Goal: Information Seeking & Learning: Learn about a topic

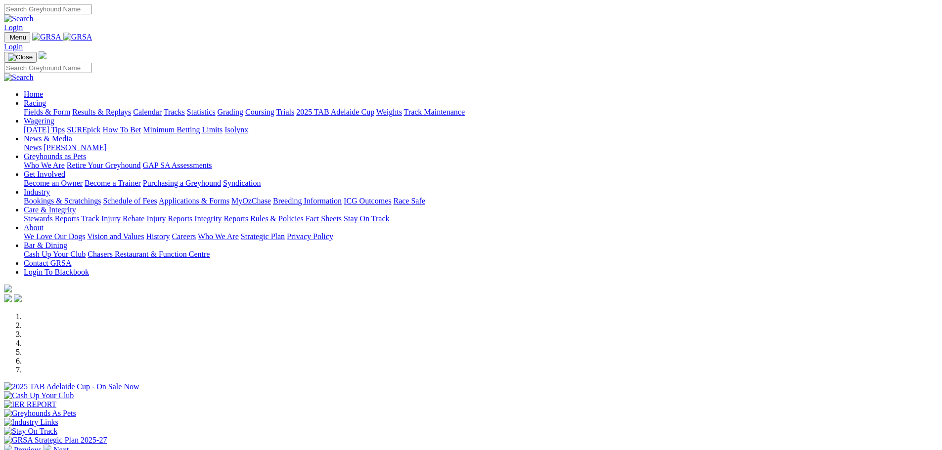
scroll to position [198, 0]
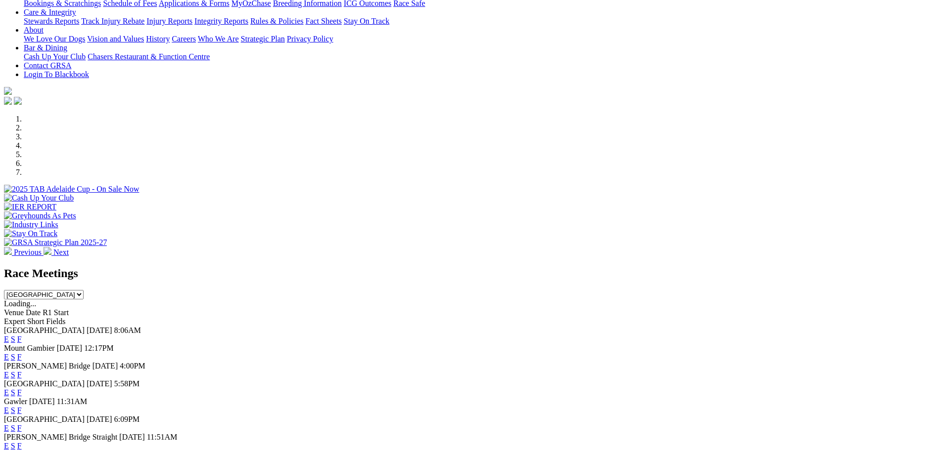
click at [9, 335] on link "E" at bounding box center [6, 339] width 5 height 8
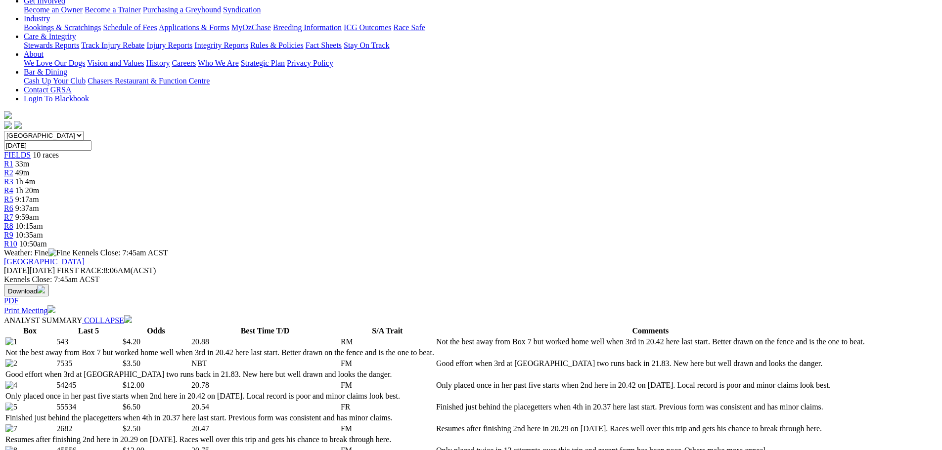
scroll to position [198, 0]
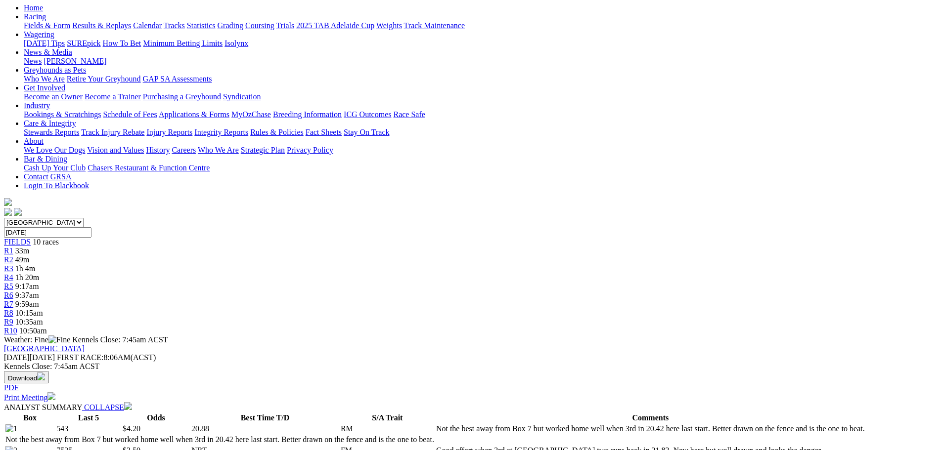
scroll to position [49, 0]
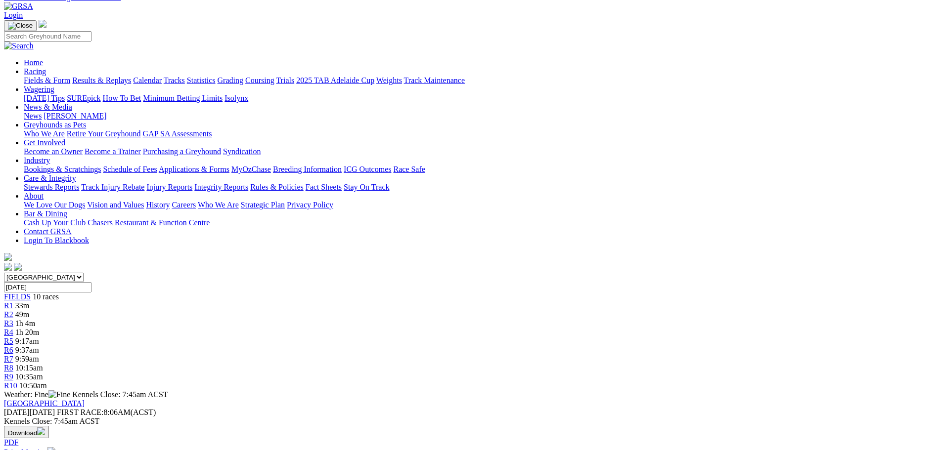
click at [13, 310] on span "R2" at bounding box center [8, 314] width 9 height 8
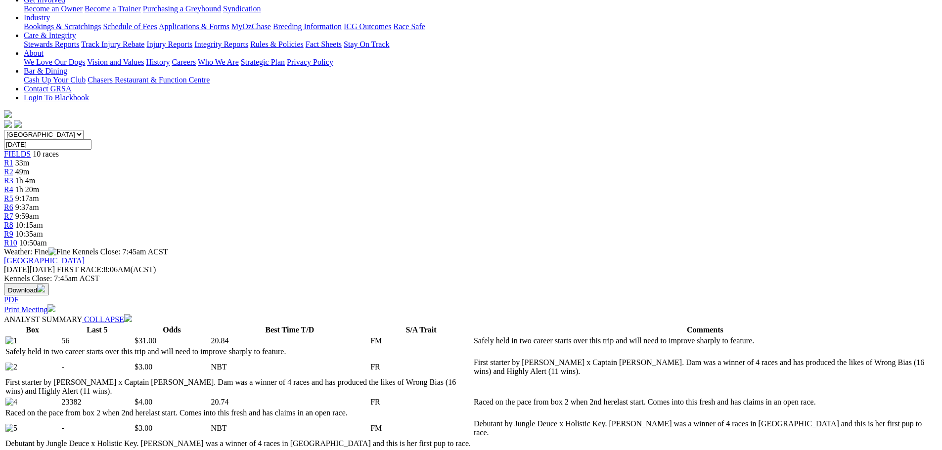
scroll to position [198, 0]
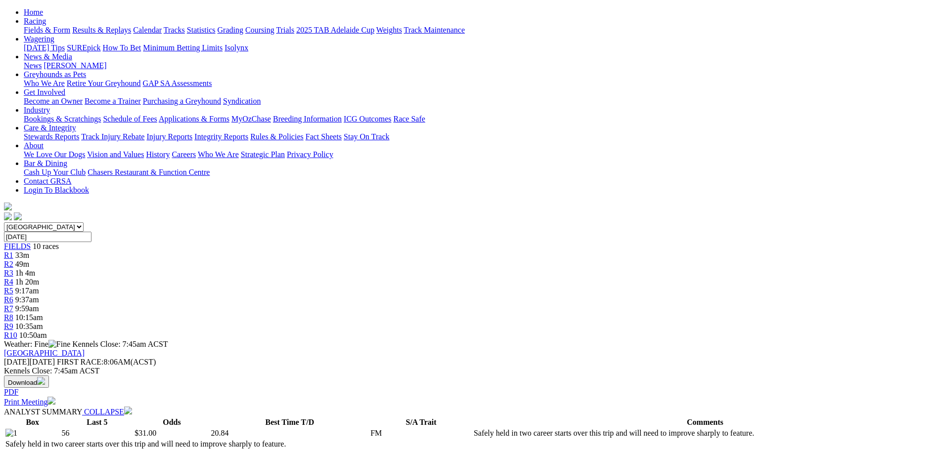
scroll to position [99, 0]
click at [13, 270] on span "R3" at bounding box center [8, 274] width 9 height 8
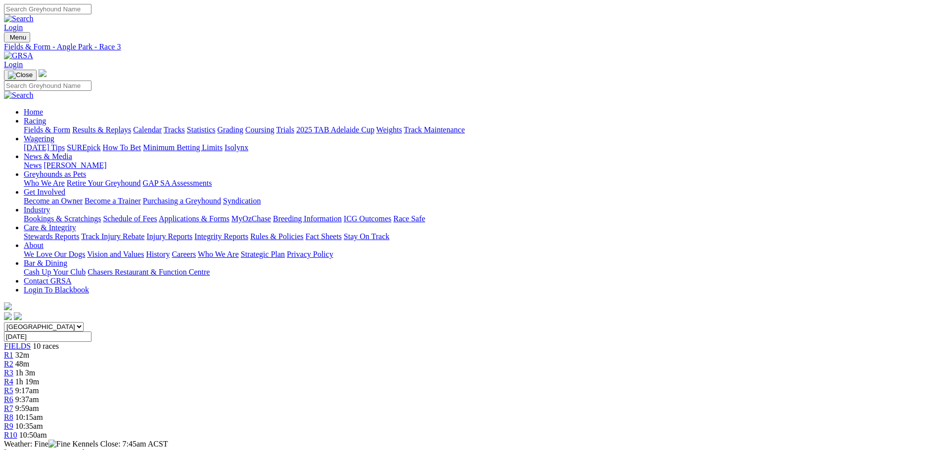
scroll to position [198, 0]
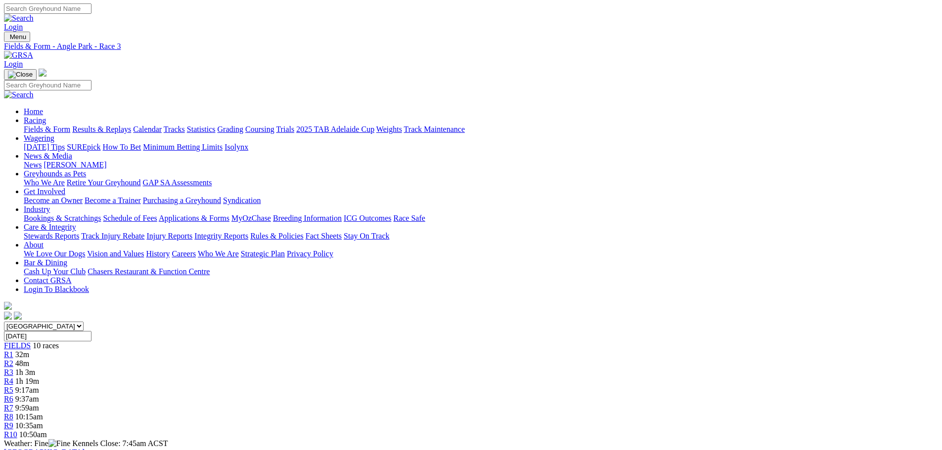
scroll to position [0, 0]
click at [39, 378] on span "1h 19m" at bounding box center [27, 382] width 24 height 8
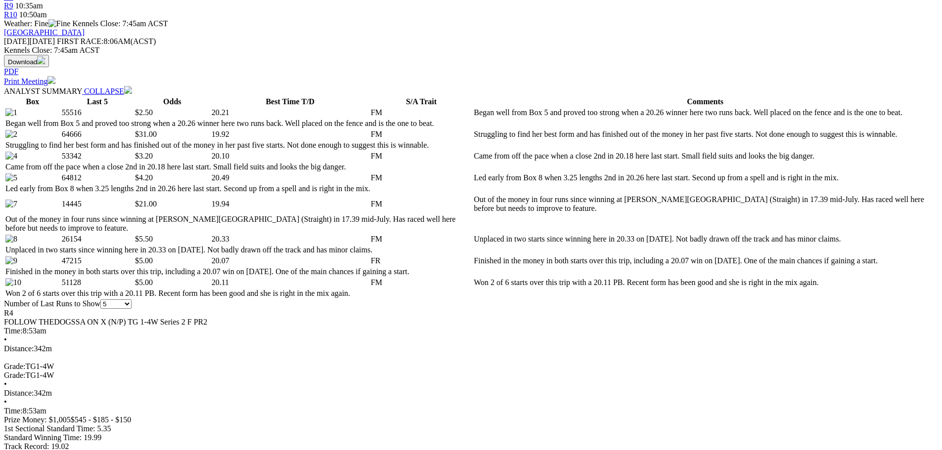
scroll to position [494, 0]
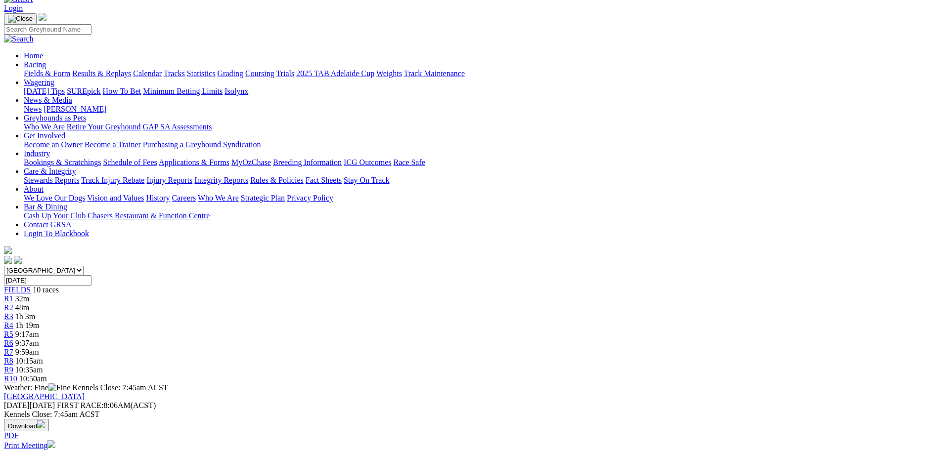
scroll to position [49, 0]
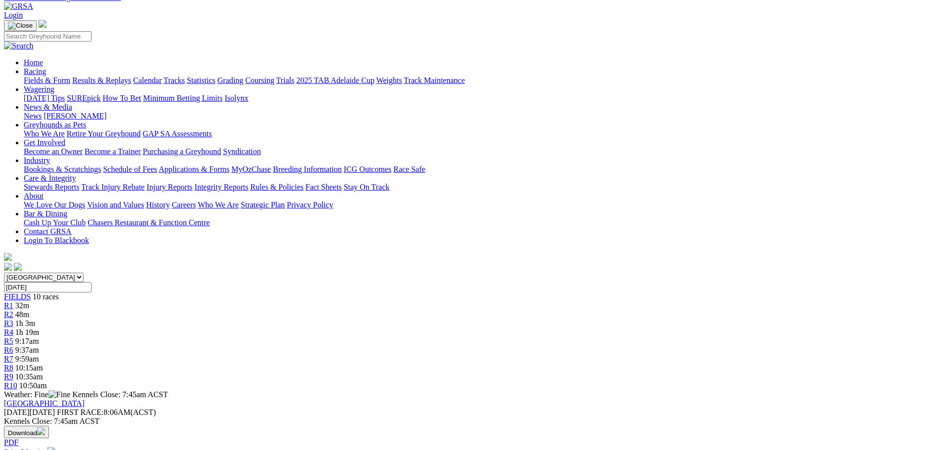
click at [13, 319] on span "R3" at bounding box center [8, 323] width 9 height 8
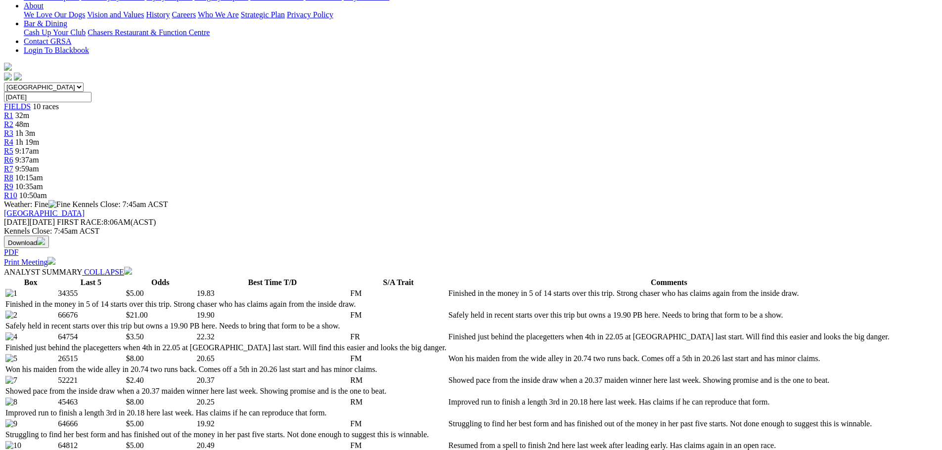
scroll to position [346, 0]
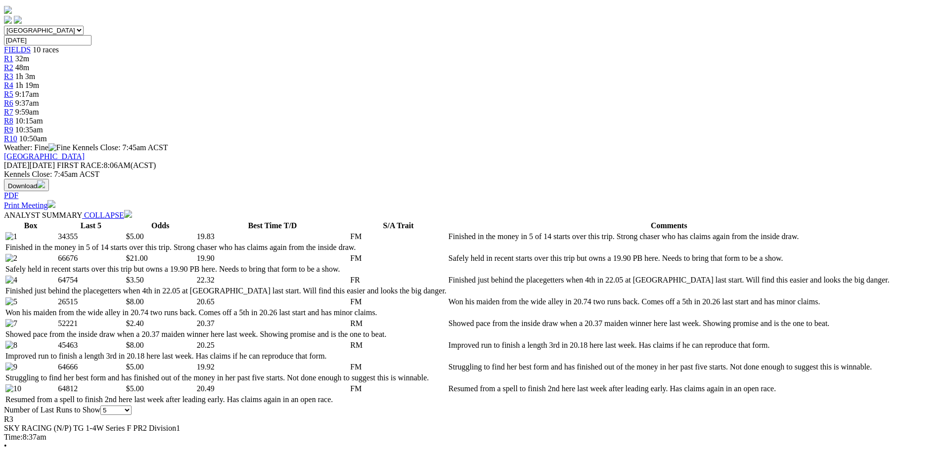
scroll to position [99, 0]
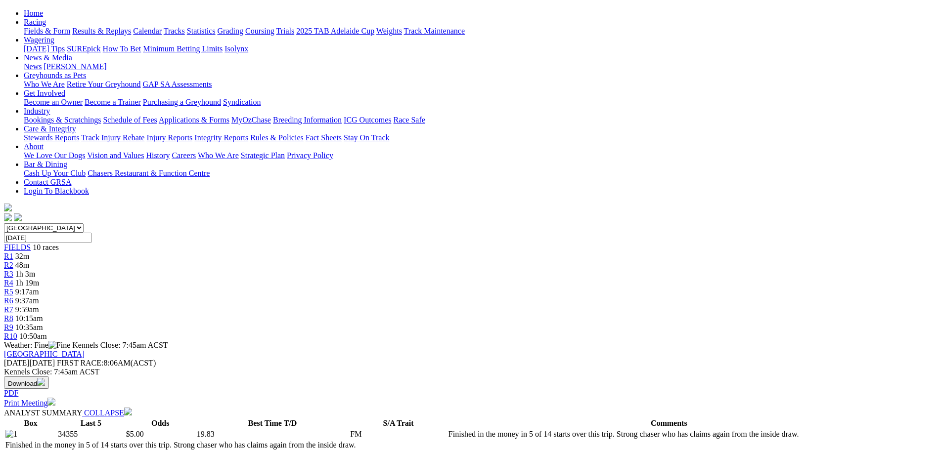
click at [13, 261] on span "R2" at bounding box center [8, 265] width 9 height 8
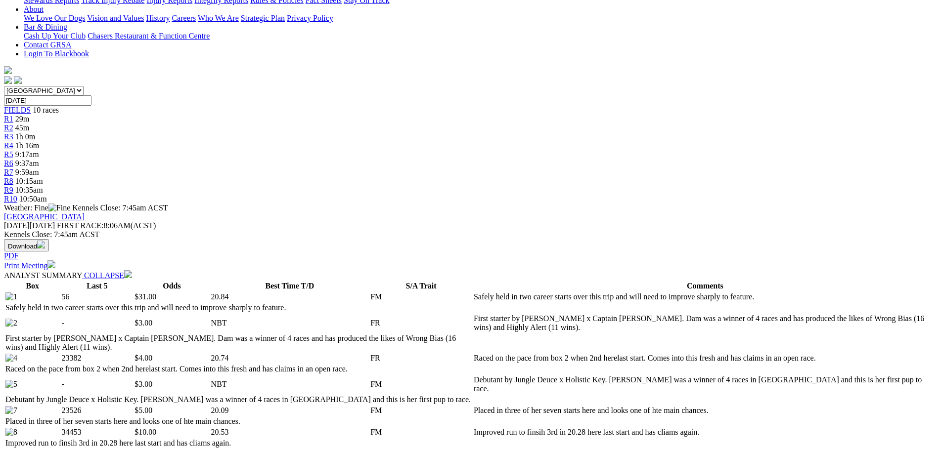
scroll to position [297, 0]
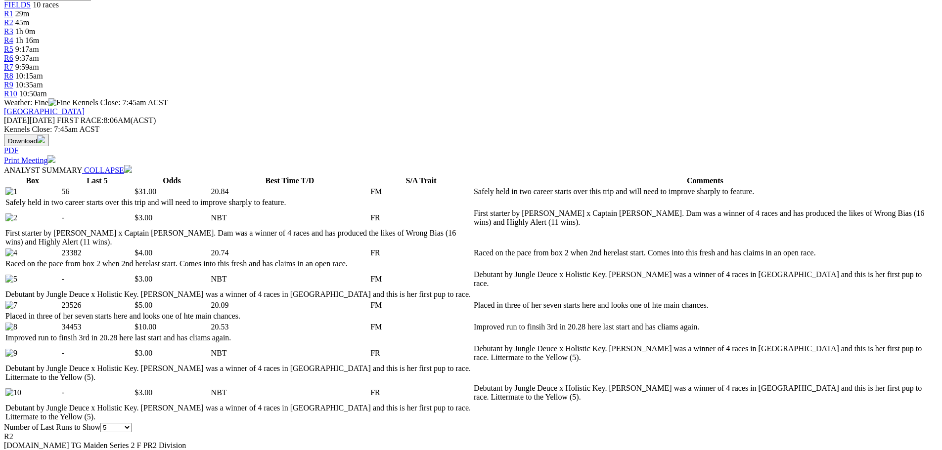
scroll to position [148, 0]
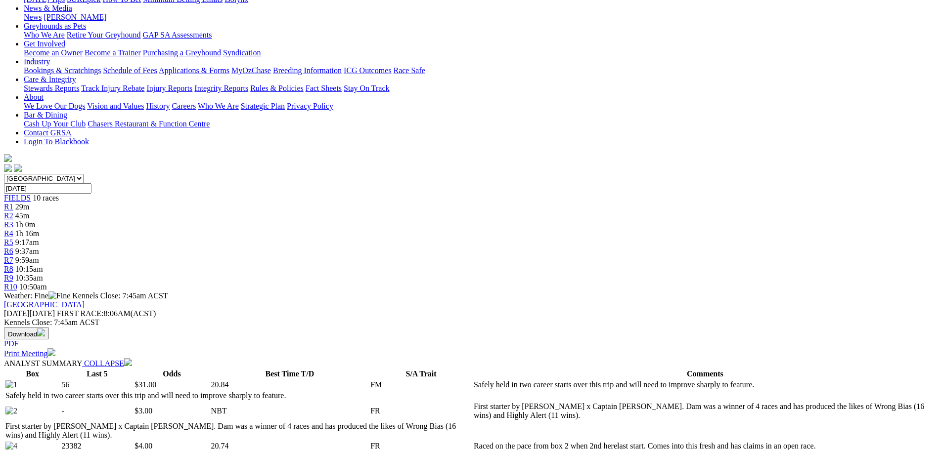
click at [13, 203] on span "R1" at bounding box center [8, 207] width 9 height 8
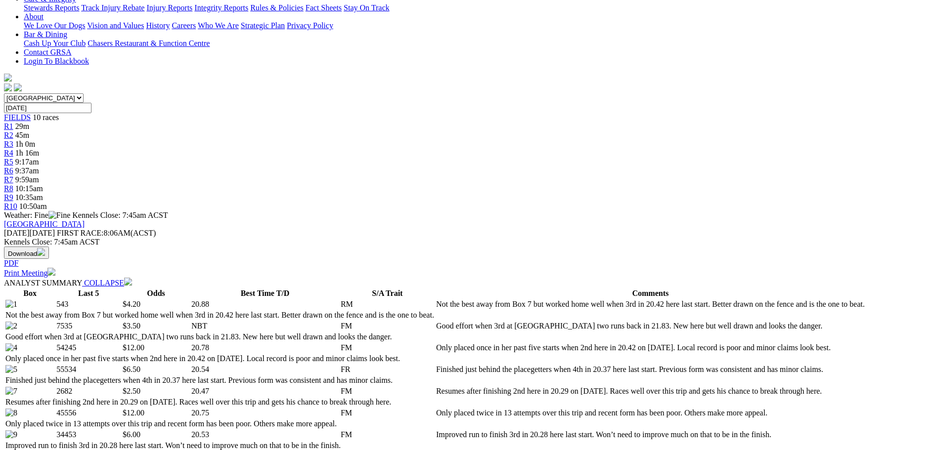
scroll to position [297, 0]
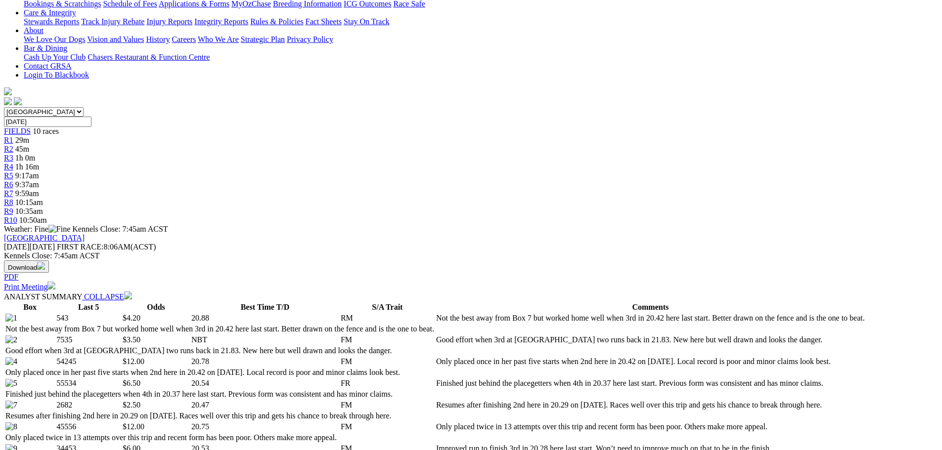
scroll to position [49, 0]
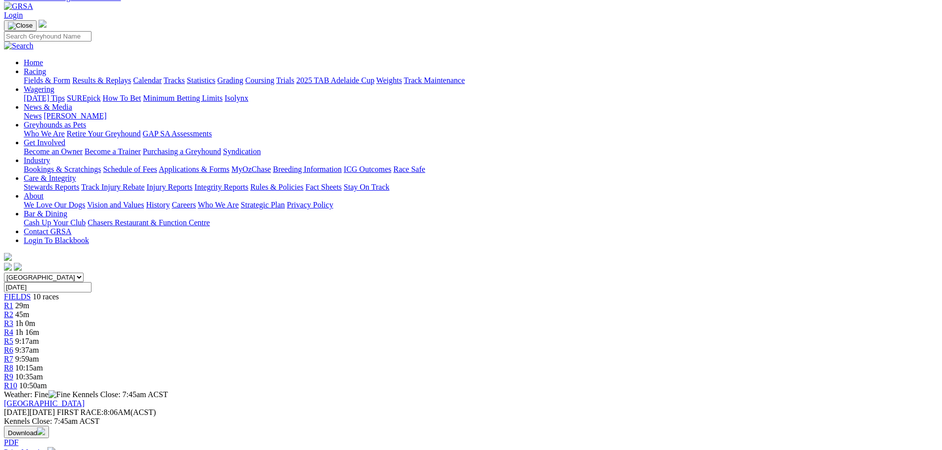
click at [39, 337] on span "9:17am" at bounding box center [27, 341] width 24 height 8
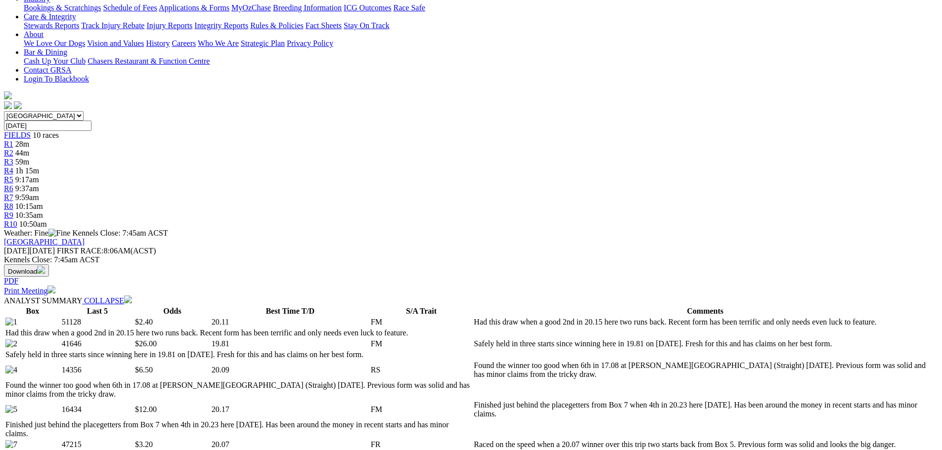
scroll to position [297, 0]
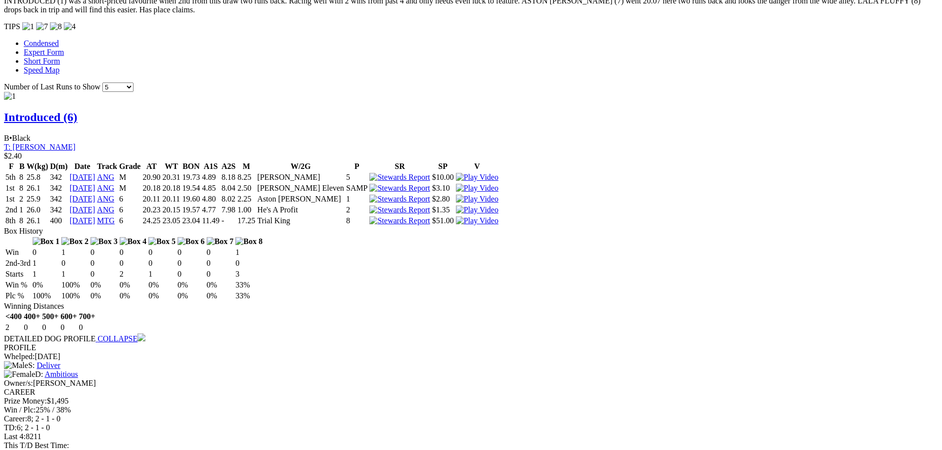
scroll to position [939, 0]
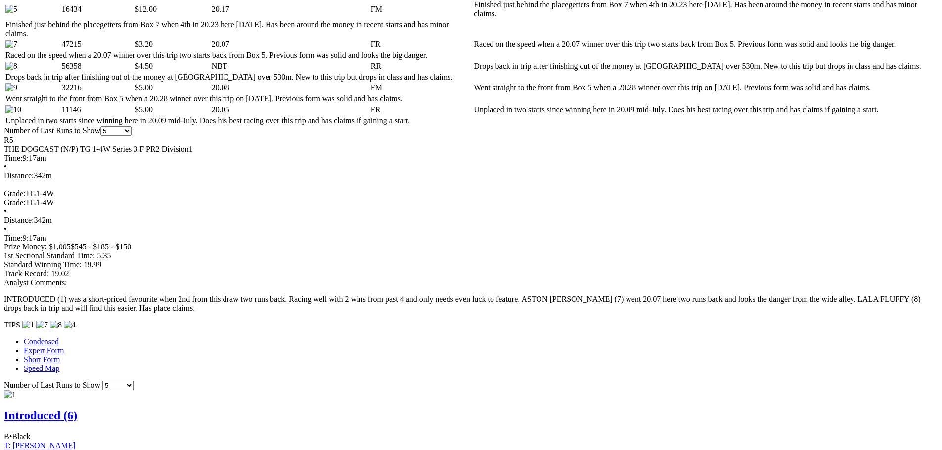
scroll to position [593, 0]
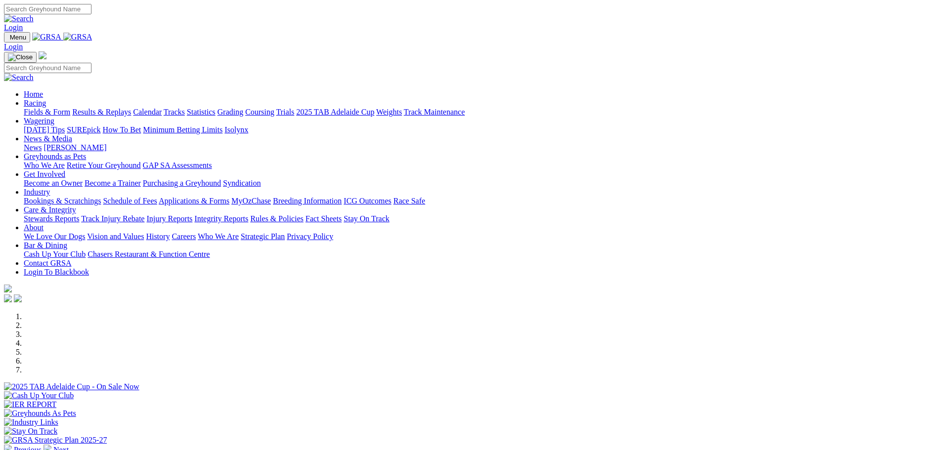
scroll to position [148, 0]
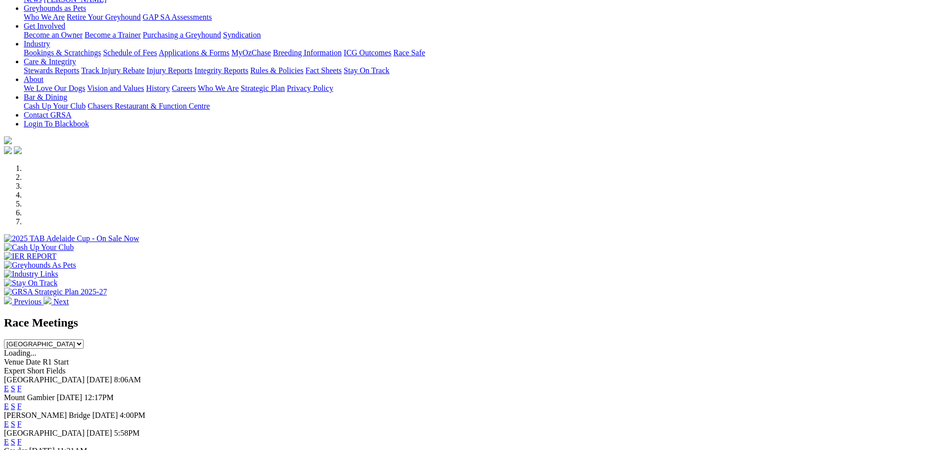
click at [9, 385] on link "E" at bounding box center [6, 389] width 5 height 8
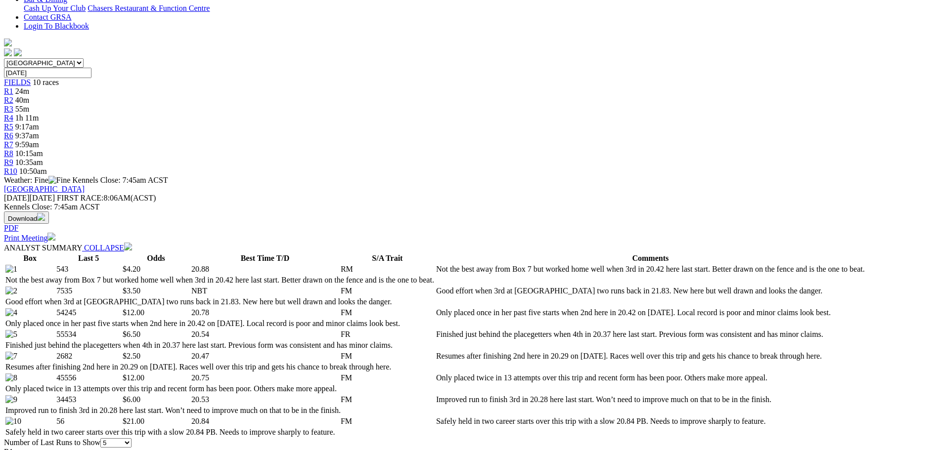
scroll to position [49, 0]
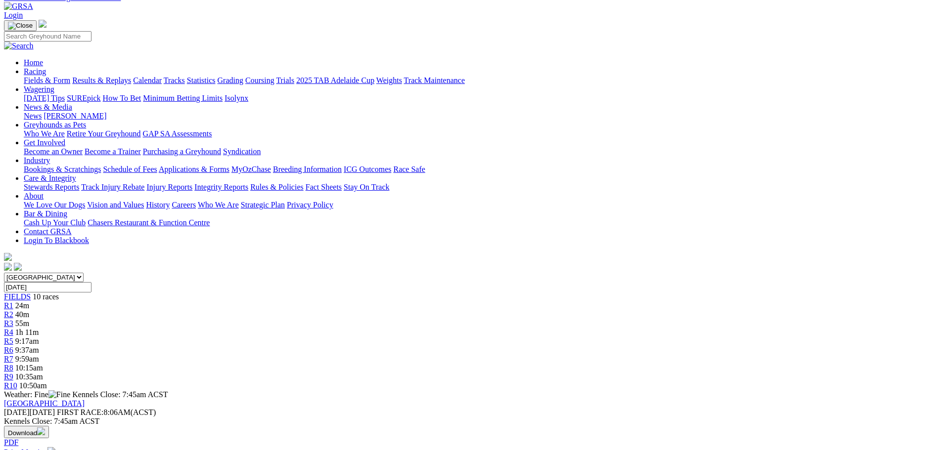
click at [13, 310] on span "R2" at bounding box center [8, 314] width 9 height 8
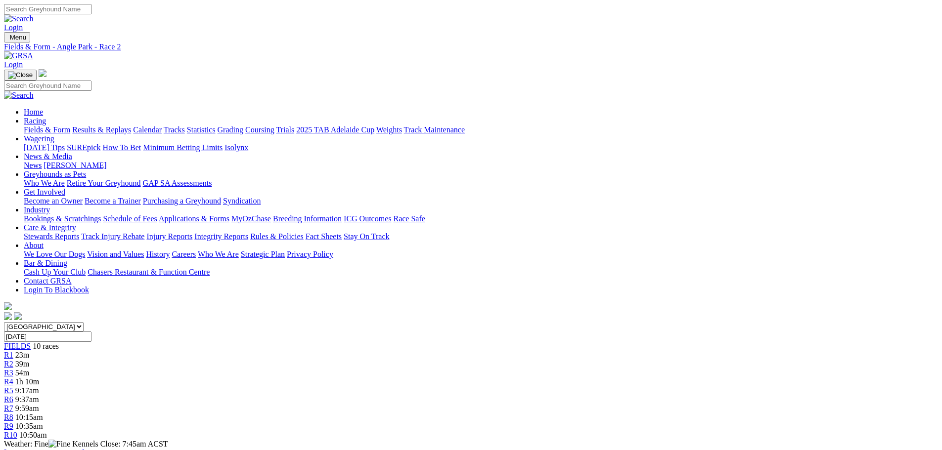
click at [13, 369] on span "R3" at bounding box center [8, 373] width 9 height 8
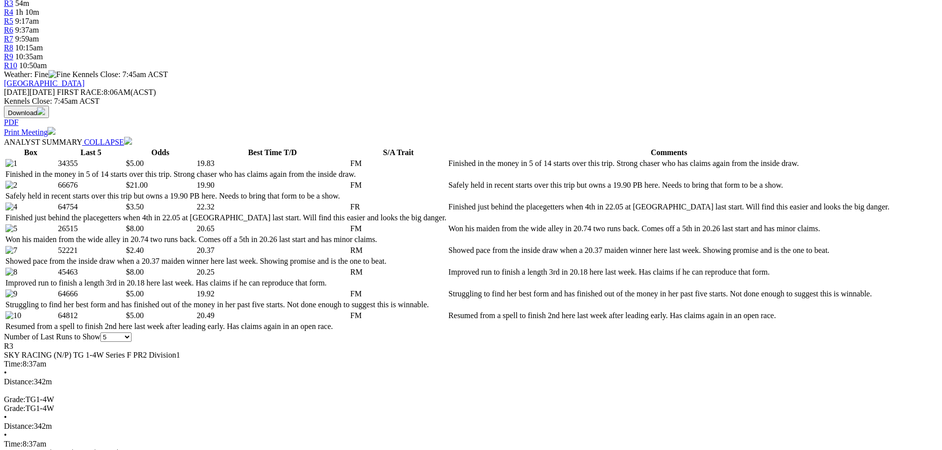
scroll to position [445, 0]
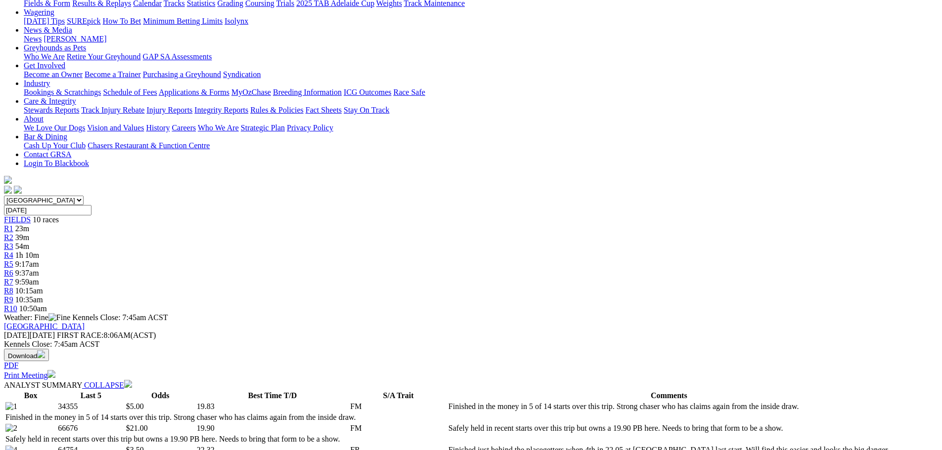
scroll to position [0, 0]
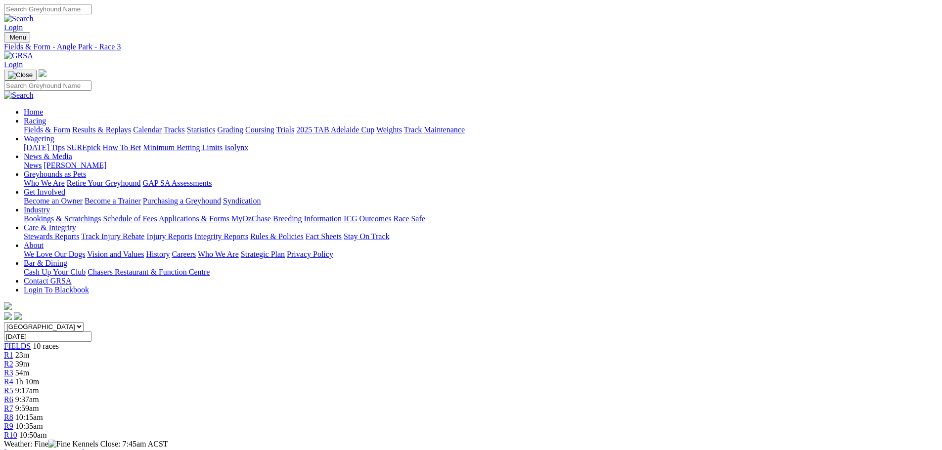
click at [471, 387] on div "R5 9:17am" at bounding box center [471, 391] width 934 height 9
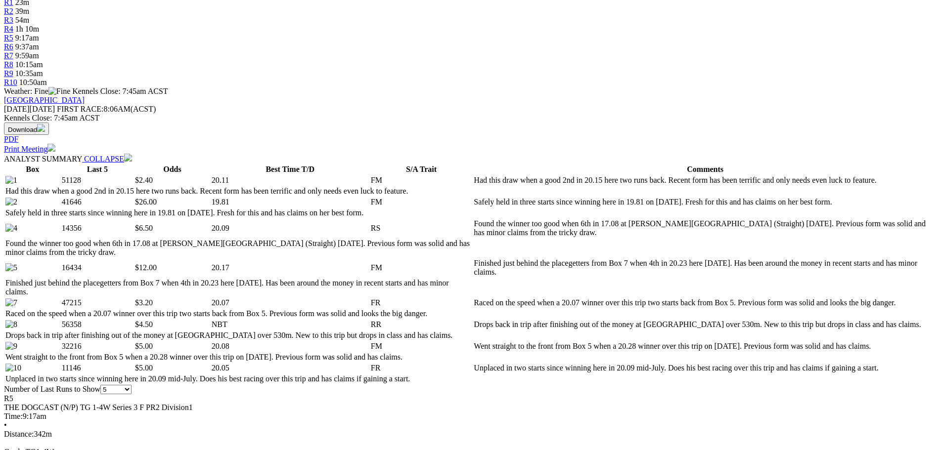
scroll to position [396, 0]
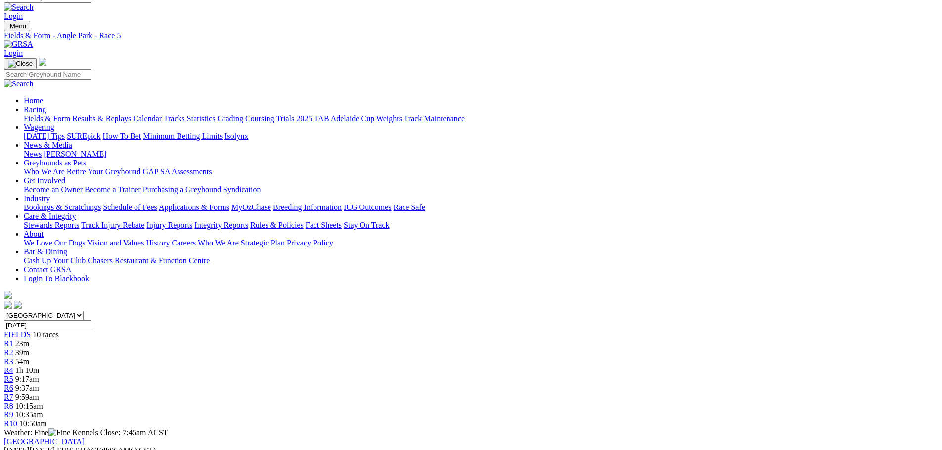
scroll to position [0, 0]
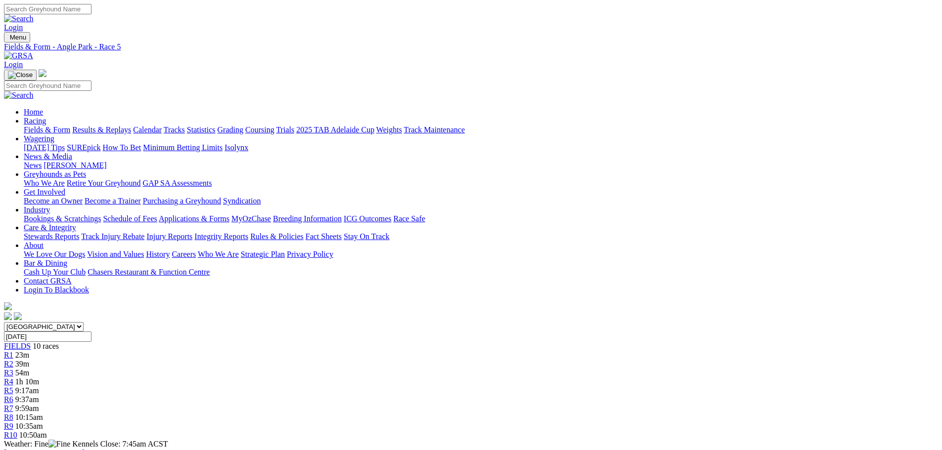
click at [39, 396] on span "9:37am" at bounding box center [27, 400] width 24 height 8
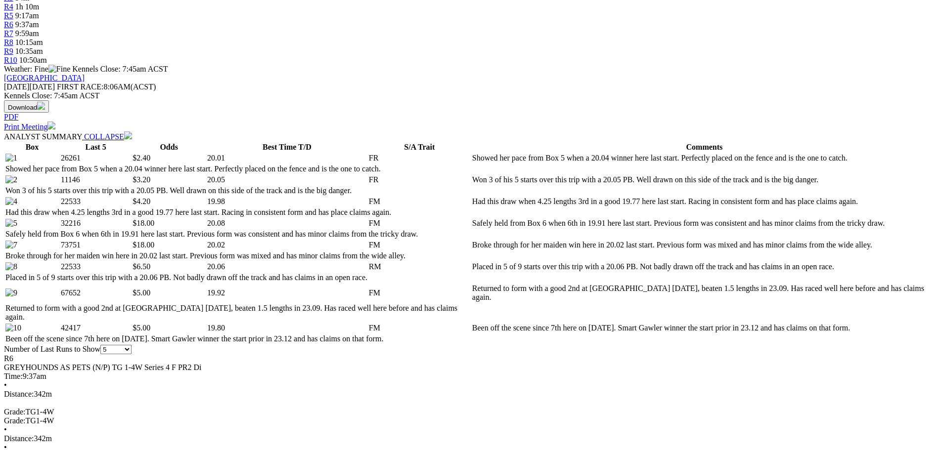
scroll to position [396, 0]
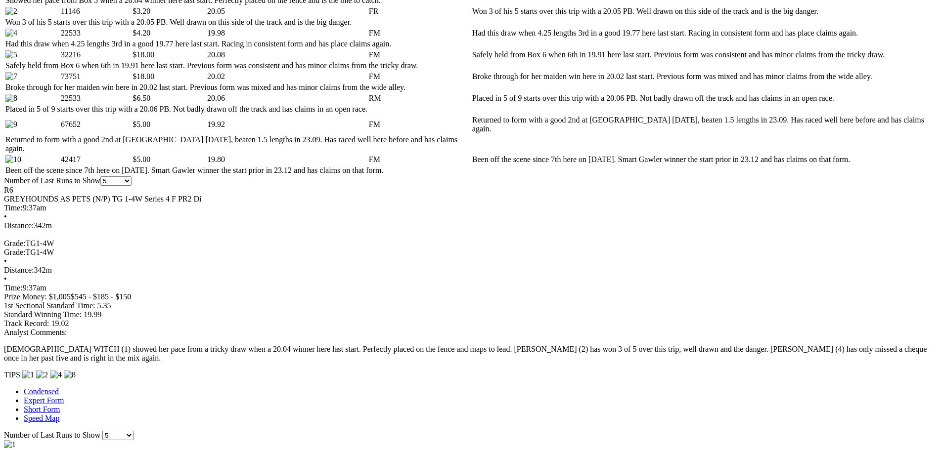
scroll to position [198, 0]
